Goal: Find specific page/section: Find specific page/section

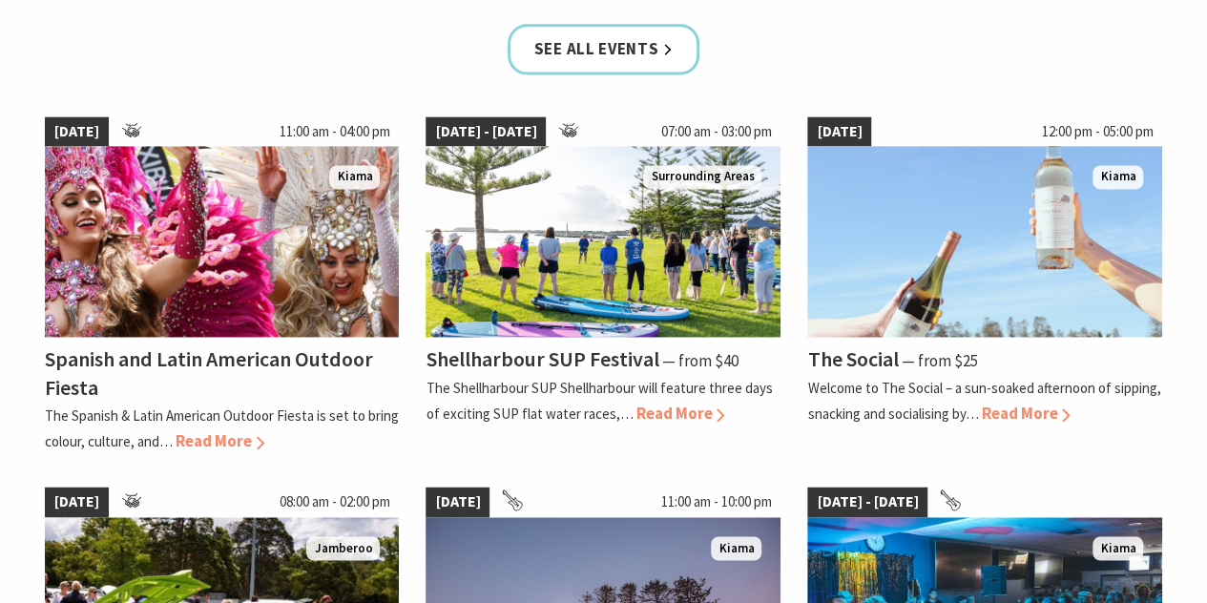
scroll to position [1336, 0]
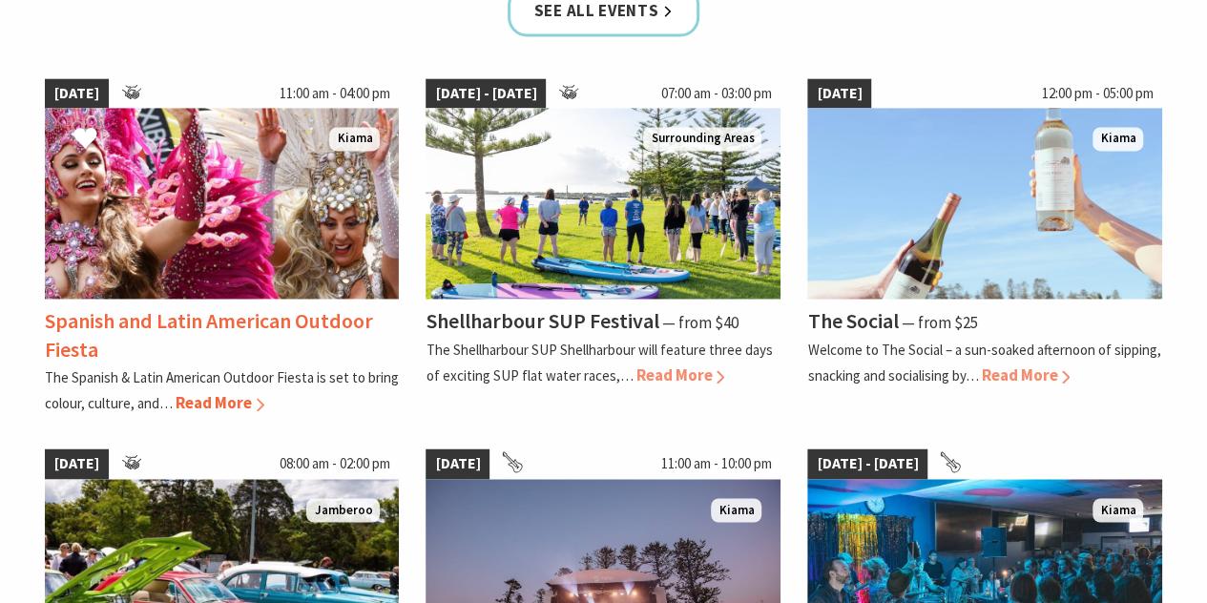
click at [224, 404] on span "Read More" at bounding box center [220, 402] width 89 height 21
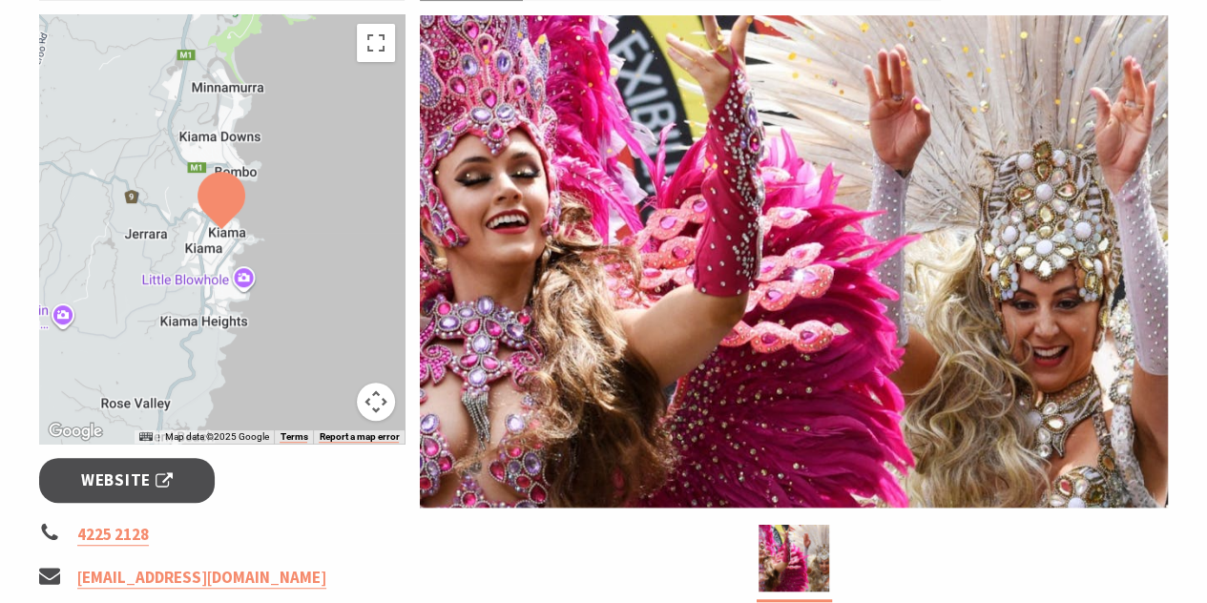
scroll to position [382, 0]
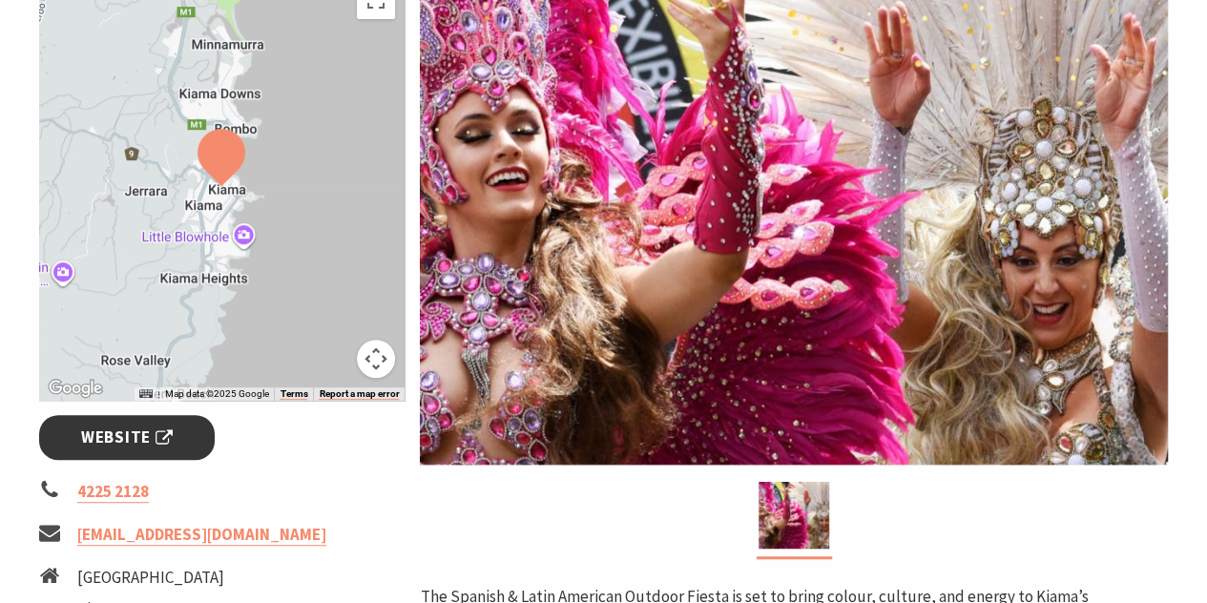
click at [136, 429] on span "Website" at bounding box center [127, 438] width 92 height 26
